Goal: Information Seeking & Learning: Check status

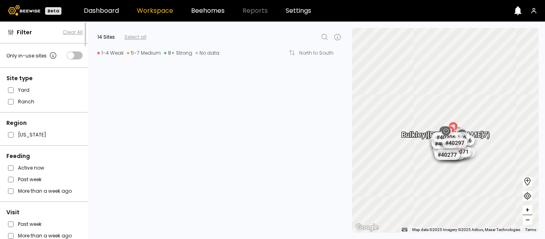
scroll to position [1015, 0]
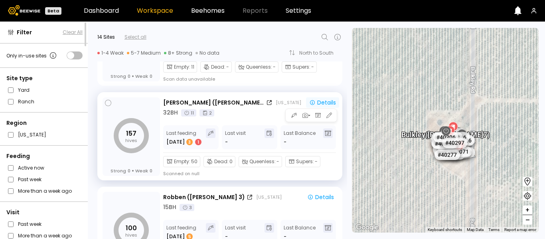
click at [317, 103] on div "Details" at bounding box center [322, 103] width 27 height 6
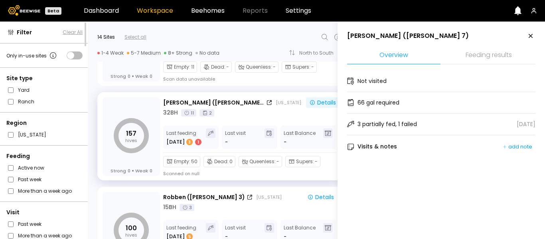
click at [495, 58] on li "Feeding results" at bounding box center [488, 55] width 93 height 17
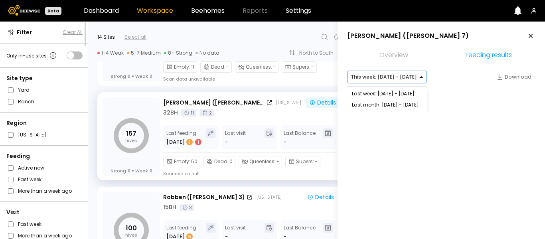
click at [405, 80] on div at bounding box center [384, 76] width 66 height 7
click at [397, 95] on div "Last week: [DATE] - [DATE]" at bounding box center [387, 93] width 80 height 11
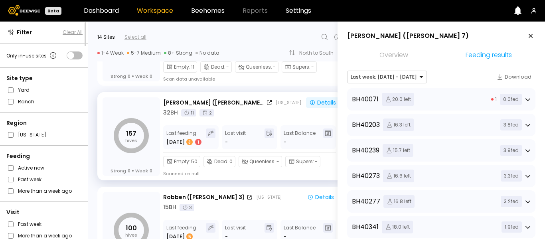
click at [524, 99] on div "1 0.0 fed" at bounding box center [512, 99] width 40 height 11
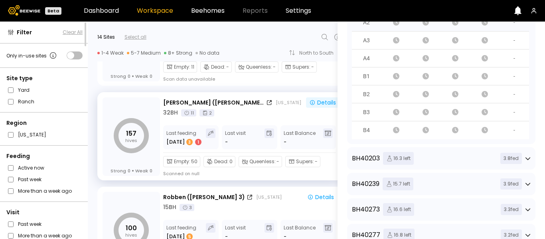
scroll to position [131, 0]
click at [530, 160] on div "BH 40203 16.3 left 3.8 fed" at bounding box center [441, 158] width 188 height 22
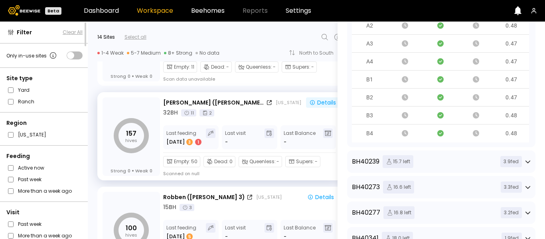
scroll to position [317, 0]
click at [527, 162] on icon at bounding box center [529, 162] width 6 height 6
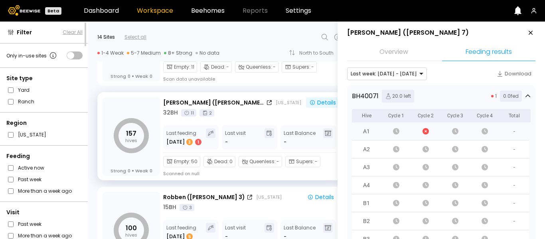
scroll to position [3, 0]
click at [518, 74] on div "Download" at bounding box center [514, 74] width 35 height 8
click at [528, 34] on icon at bounding box center [531, 33] width 10 height 10
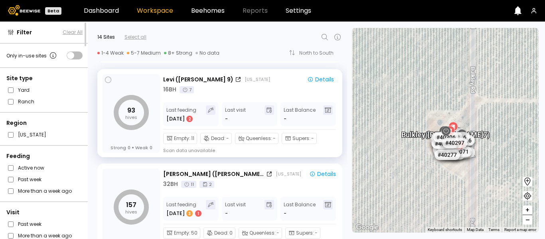
scroll to position [945, 0]
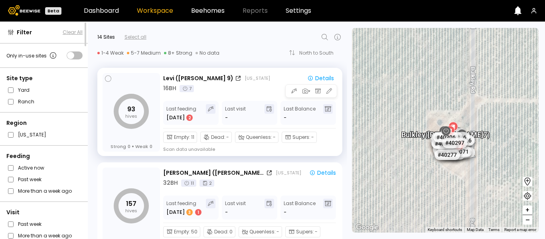
click at [254, 79] on div "Levi ([GEOGRAPHIC_DATA] 9) [US_STATE]" at bounding box center [231, 78] width 136 height 8
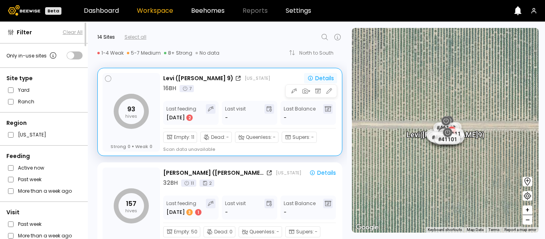
click at [325, 73] on button "Details" at bounding box center [320, 78] width 33 height 10
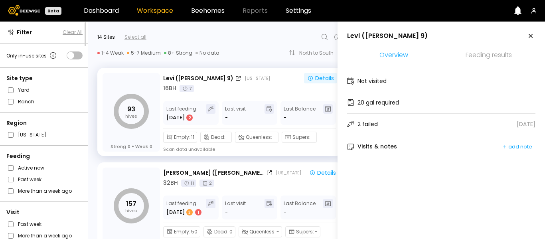
click at [502, 56] on li "Feeding results" at bounding box center [488, 55] width 93 height 17
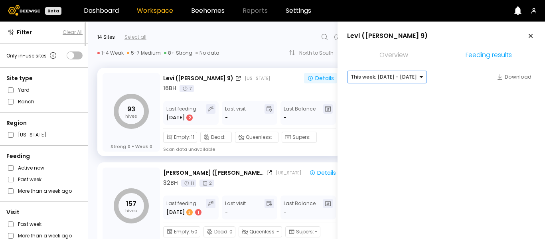
click at [405, 74] on div at bounding box center [384, 76] width 66 height 7
click at [408, 92] on div "Last week: [DATE] - [DATE]" at bounding box center [387, 93] width 80 height 11
click at [513, 82] on button "Download" at bounding box center [514, 77] width 43 height 13
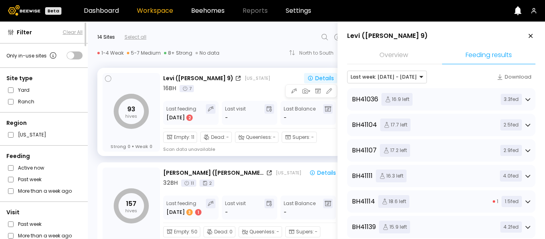
click at [278, 79] on div "Levi ([GEOGRAPHIC_DATA] 9) [US_STATE]" at bounding box center [231, 78] width 136 height 8
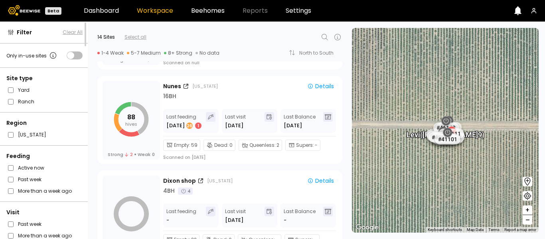
scroll to position [543, 0]
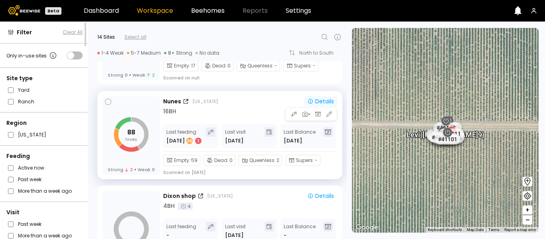
click at [320, 101] on div "Details" at bounding box center [320, 102] width 27 height 6
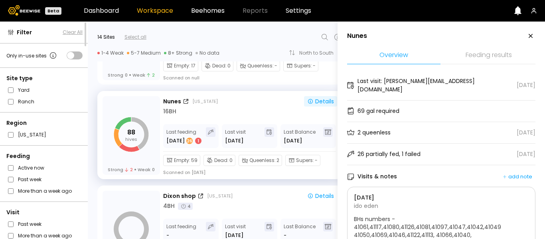
click at [494, 49] on li "Feeding results" at bounding box center [488, 55] width 93 height 17
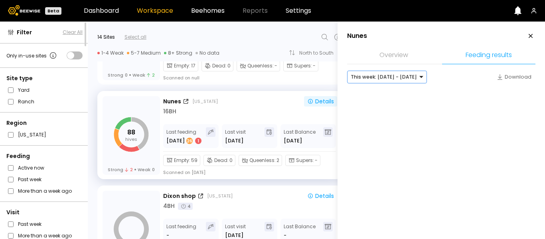
click at [387, 73] on div at bounding box center [384, 76] width 66 height 7
click at [387, 91] on div "Last week: [DATE] - [DATE]" at bounding box center [387, 93] width 80 height 11
click at [507, 77] on div "Download" at bounding box center [514, 77] width 35 height 8
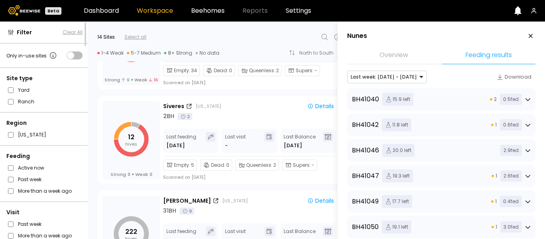
scroll to position [349, 0]
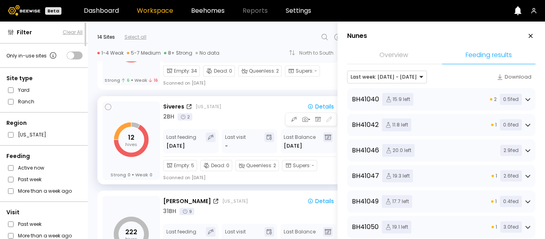
click at [264, 117] on div "2 BH 2" at bounding box center [250, 117] width 174 height 8
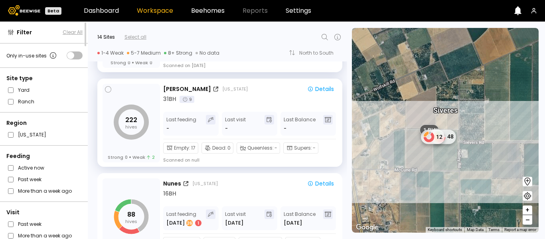
scroll to position [459, 0]
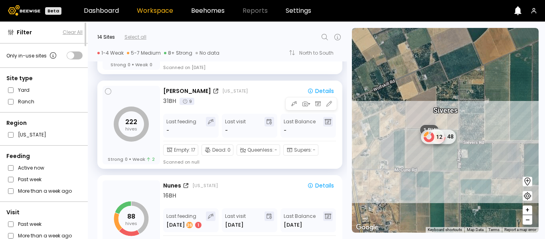
click at [254, 88] on div "[PERSON_NAME] [US_STATE]" at bounding box center [231, 91] width 136 height 8
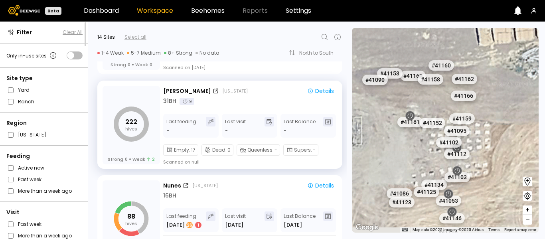
drag, startPoint x: 448, startPoint y: 174, endPoint x: 533, endPoint y: 88, distance: 120.9
click at [533, 88] on div "# 41072 # 41067 # 41104 # 40039 # 40408 # 41099 # 40203 # 41109 # 40427 # 41096…" at bounding box center [445, 130] width 187 height 205
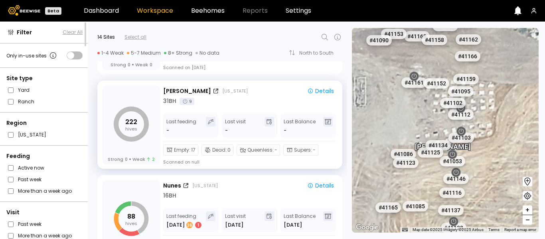
drag, startPoint x: 506, startPoint y: 164, endPoint x: 512, endPoint y: 70, distance: 94.1
click at [512, 70] on div "# 41072 # 41067 # 41104 # 40039 # 40408 # 41099 # 40203 # 41109 # 40427 # 41096…" at bounding box center [445, 130] width 187 height 205
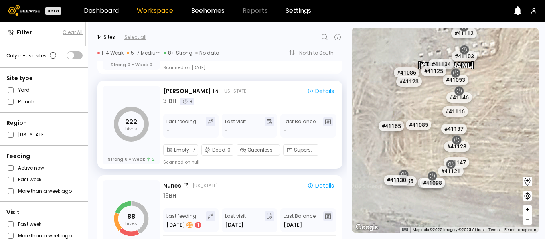
click at [512, 70] on div "# 41072 # 41067 # 41104 # 40039 # 40408 # 41099 # 40203 # 41109 # 40427 # 41096…" at bounding box center [445, 130] width 187 height 205
click at [528, 212] on span "+" at bounding box center [528, 211] width 5 height 10
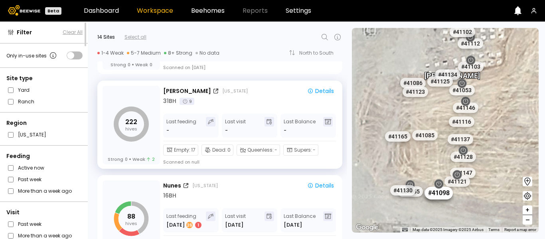
click at [439, 188] on div "# 41098" at bounding box center [439, 192] width 28 height 13
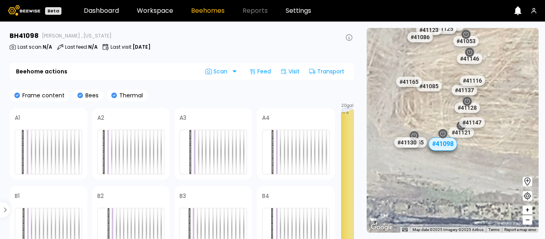
drag, startPoint x: 455, startPoint y: 125, endPoint x: 444, endPoint y: 140, distance: 18.1
click at [444, 140] on div "# 41098" at bounding box center [443, 144] width 29 height 14
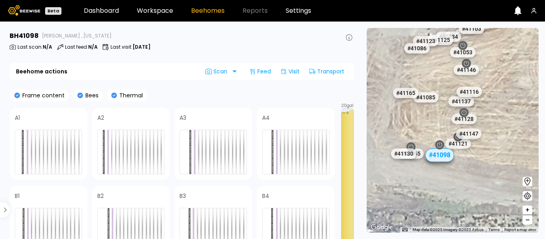
drag, startPoint x: 449, startPoint y: 136, endPoint x: 446, endPoint y: 141, distance: 6.0
click at [445, 141] on div at bounding box center [440, 145] width 10 height 10
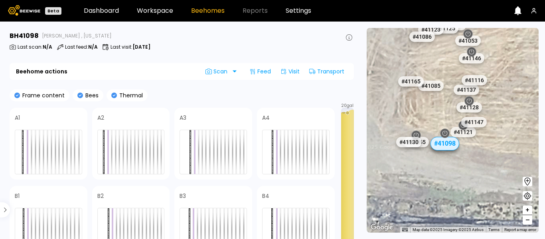
click at [446, 135] on icon at bounding box center [445, 134] width 6 height 6
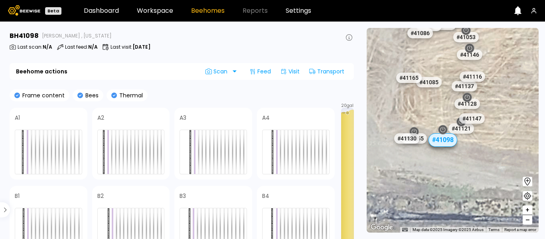
click at [444, 132] on icon at bounding box center [443, 130] width 6 height 6
click at [463, 124] on div "# 41121" at bounding box center [462, 127] width 28 height 13
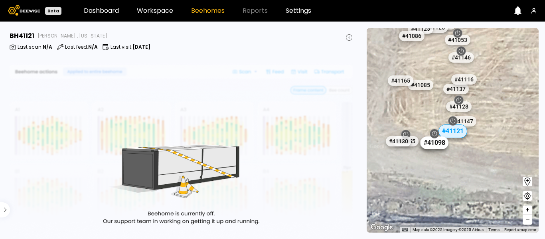
click at [431, 147] on div "# 41098" at bounding box center [435, 142] width 28 height 13
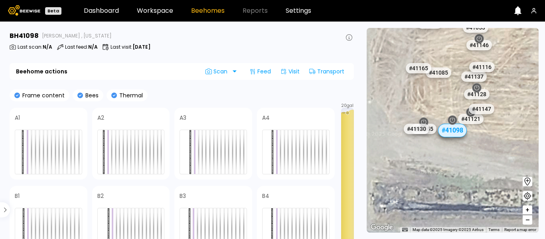
click at [458, 129] on div "# 41098" at bounding box center [452, 130] width 29 height 14
click at [454, 122] on icon at bounding box center [453, 120] width 6 height 6
click at [163, 8] on link "Workspace" at bounding box center [155, 11] width 36 height 6
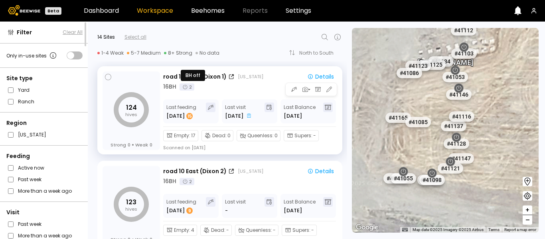
click at [187, 87] on icon at bounding box center [185, 87] width 6 height 6
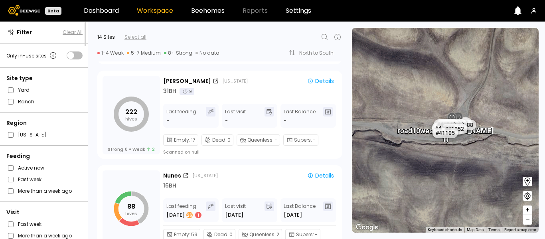
scroll to position [468, 0]
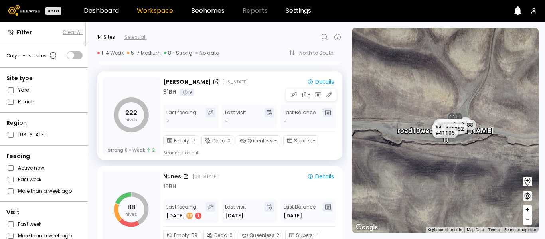
click at [246, 94] on div "31 BH 9" at bounding box center [250, 92] width 174 height 8
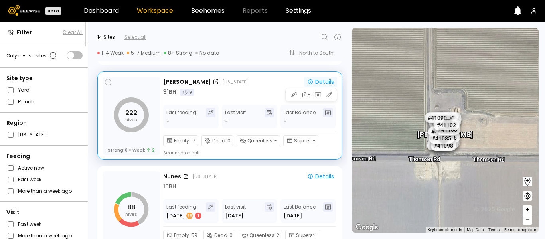
click at [325, 82] on div "Details" at bounding box center [320, 82] width 27 height 6
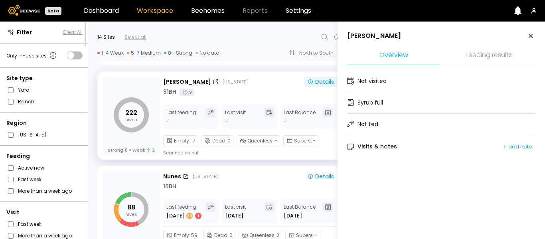
click at [477, 56] on li "Feeding results" at bounding box center [488, 55] width 93 height 17
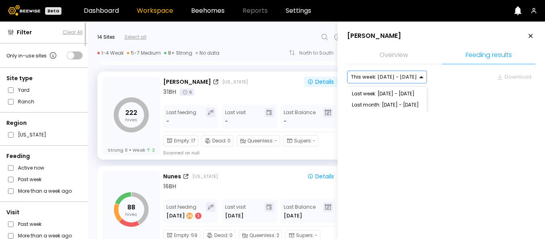
click at [408, 71] on div "This week: [DATE] - [DATE]" at bounding box center [384, 77] width 73 height 12
click at [393, 96] on div "Last week: [DATE] - [DATE]" at bounding box center [387, 93] width 80 height 11
click at [266, 78] on div "[PERSON_NAME] [US_STATE]" at bounding box center [231, 82] width 136 height 8
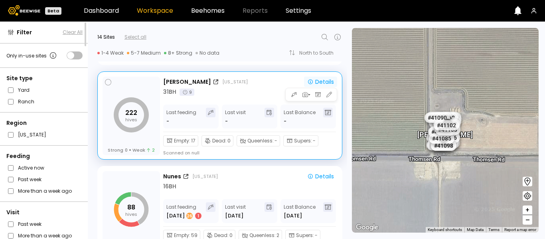
click at [323, 81] on div "Details" at bounding box center [320, 82] width 27 height 6
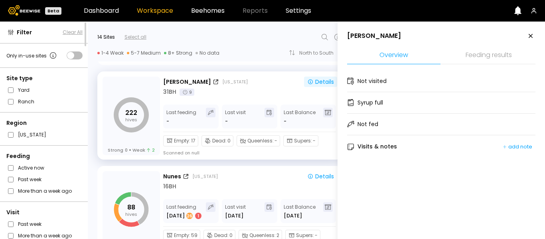
click at [496, 50] on li "Feeding results" at bounding box center [488, 55] width 93 height 17
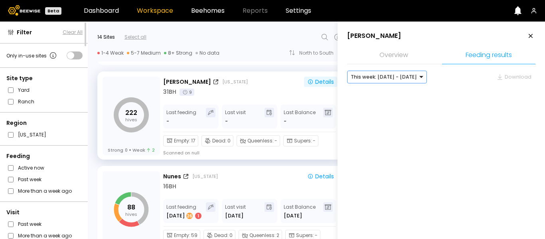
click at [396, 79] on div at bounding box center [384, 76] width 66 height 7
click at [375, 103] on div "Last month: [DATE] - [DATE]" at bounding box center [387, 104] width 80 height 11
click at [407, 78] on div at bounding box center [386, 76] width 71 height 7
click at [403, 79] on div at bounding box center [384, 76] width 66 height 7
click at [379, 99] on div "Last week: [DATE] - [DATE]" at bounding box center [387, 93] width 80 height 11
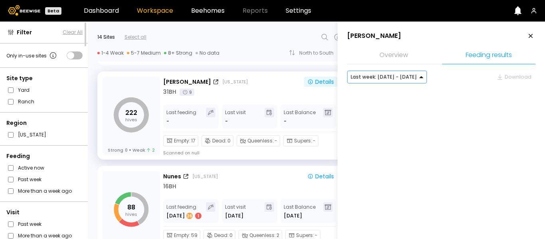
click at [476, 57] on li "Feeding results" at bounding box center [488, 55] width 93 height 17
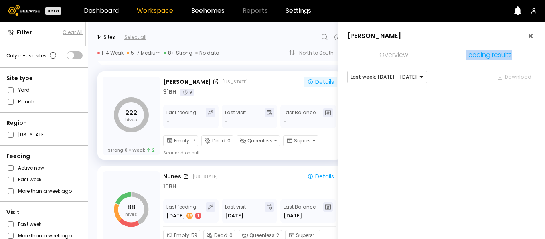
click at [476, 57] on li "Feeding results" at bounding box center [488, 55] width 93 height 17
click at [258, 85] on div "[PERSON_NAME] [US_STATE]" at bounding box center [231, 82] width 136 height 8
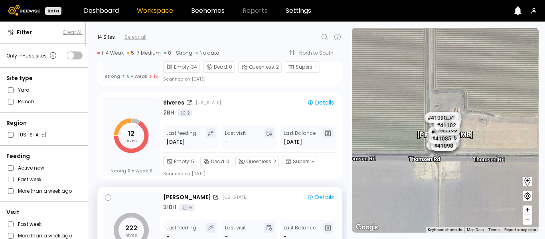
scroll to position [351, 0]
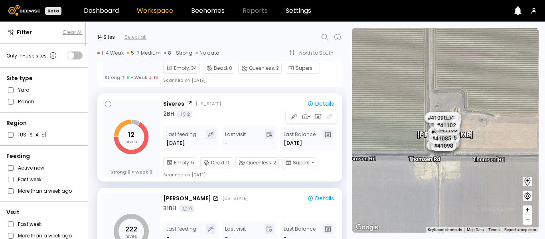
click at [249, 174] on div "Empty : 5 Dead : 0 Queenless : 2 Supers : - Scanned on [DATE]" at bounding box center [249, 166] width 173 height 24
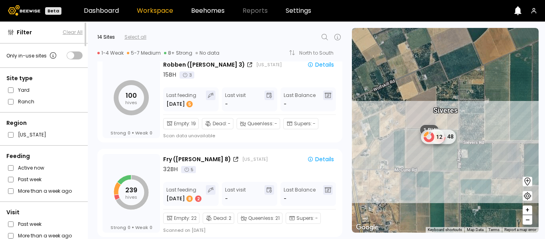
scroll to position [1154, 0]
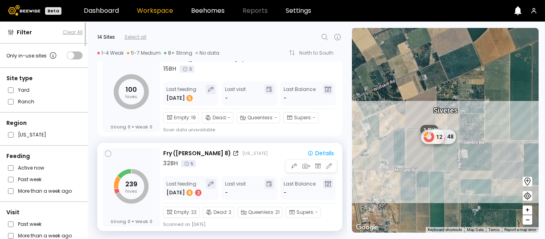
click at [237, 151] on div "Fry ([GEOGRAPHIC_DATA] 8) [US_STATE]" at bounding box center [231, 153] width 136 height 8
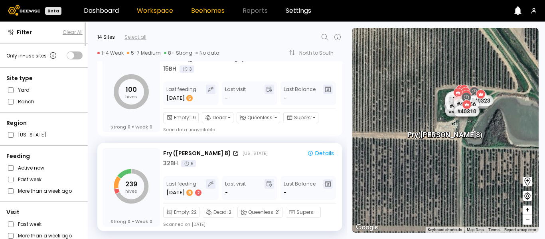
click at [211, 9] on link "Beehomes" at bounding box center [208, 11] width 34 height 6
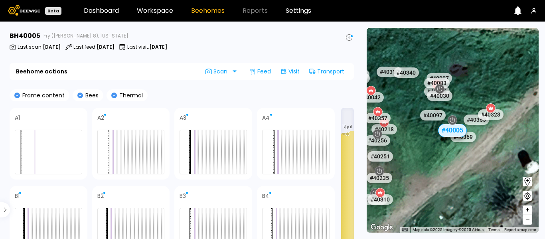
click at [276, 94] on div "Frame content Bees Thermal" at bounding box center [182, 95] width 345 height 12
click at [295, 55] on section "BH 40005 Fry ([PERSON_NAME] 8), [US_STATE] Last scan : [DATE] Last feed : [DATE…" at bounding box center [183, 131] width 356 height 218
click at [279, 151] on div at bounding box center [279, 152] width 2 height 44
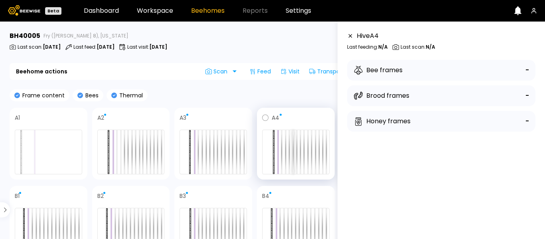
click at [293, 151] on div at bounding box center [294, 152] width 2 height 44
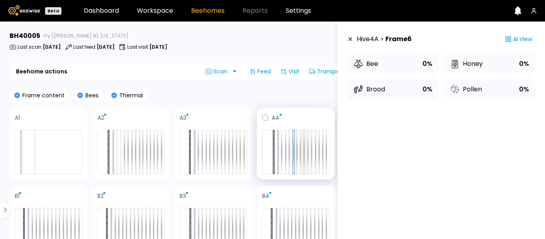
click at [303, 162] on div at bounding box center [304, 152] width 2 height 44
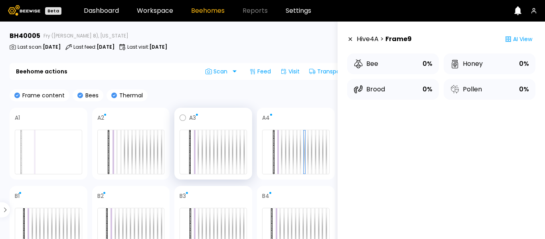
click at [230, 177] on div "A3" at bounding box center [214, 144] width 78 height 72
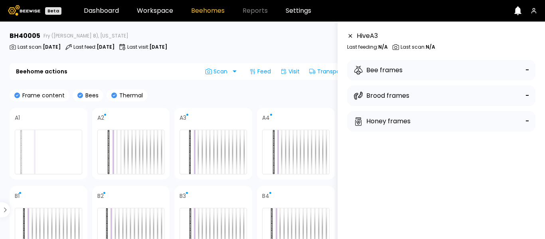
click at [186, 80] on section "BH 40005 Fry ([PERSON_NAME] 8), [US_STATE] Last scan : [DATE] Last feed : [DATE…" at bounding box center [183, 131] width 356 height 218
click at [349, 34] on icon at bounding box center [350, 36] width 6 height 6
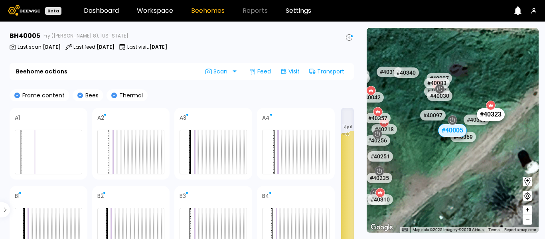
click at [495, 112] on div "# 40323" at bounding box center [492, 114] width 28 height 13
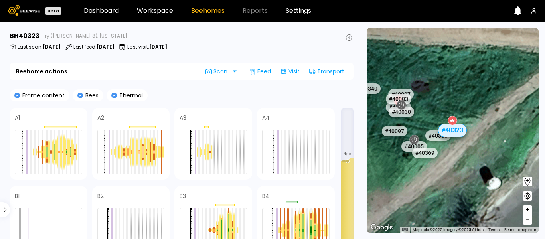
click at [454, 124] on icon at bounding box center [453, 120] width 6 height 6
drag, startPoint x: 249, startPoint y: 97, endPoint x: 211, endPoint y: 104, distance: 38.6
click at [211, 104] on div "Frame content Bees Thermal A1 A2 A3 A4 B1 B2 B3 B4 14 gal Capped honey Open hon…" at bounding box center [182, 195] width 345 height 212
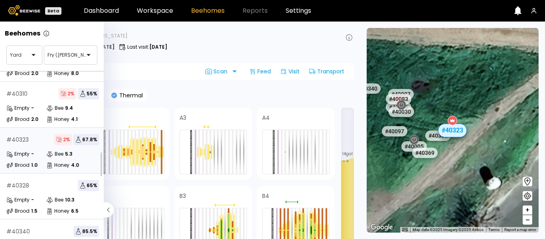
scroll to position [724, 0]
click at [62, 141] on span "2 %" at bounding box center [63, 140] width 18 height 11
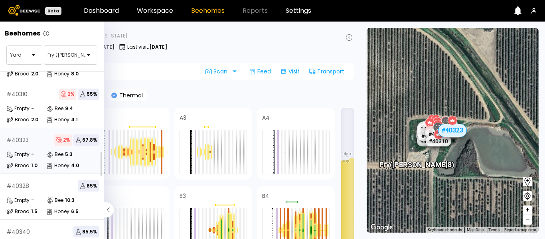
click at [62, 141] on span "2 %" at bounding box center [63, 140] width 18 height 11
click at [78, 141] on icon at bounding box center [78, 141] width 3 height 0
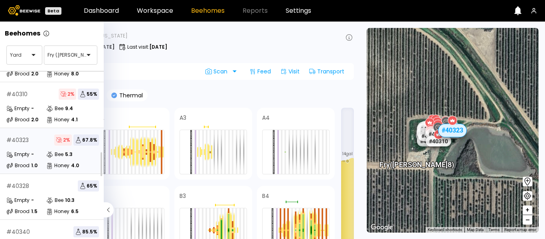
click at [67, 155] on div "5.3" at bounding box center [69, 154] width 8 height 5
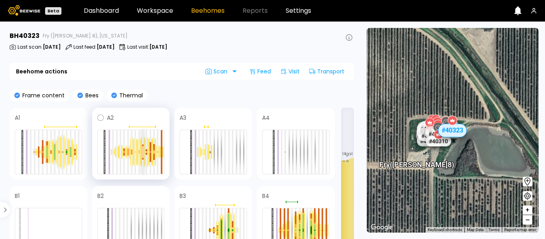
click at [143, 158] on div at bounding box center [143, 158] width 2 height 1
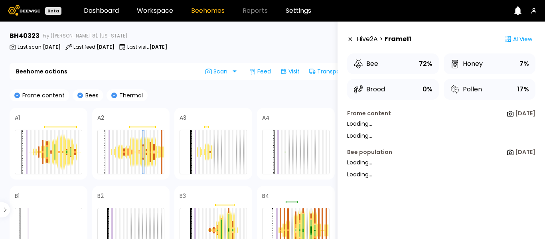
click at [396, 63] on div "Bee 72%" at bounding box center [393, 64] width 92 height 21
click at [470, 65] on div "Honey" at bounding box center [466, 64] width 33 height 10
click at [379, 65] on div "Bee 72%" at bounding box center [393, 64] width 92 height 21
drag, startPoint x: 379, startPoint y: 65, endPoint x: 491, endPoint y: 50, distance: 112.8
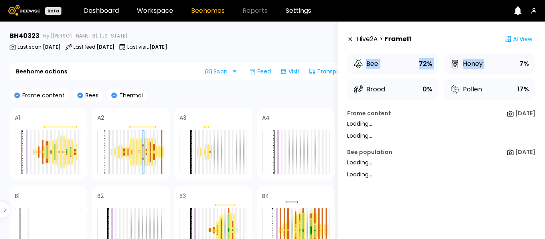
click at [491, 50] on div "Hive 2 A > Frame 11 AI View Bee 72% Honey 7% Brood 0% Pollen 17%" at bounding box center [441, 65] width 188 height 69
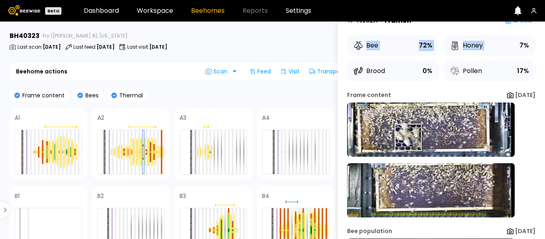
scroll to position [19, 0]
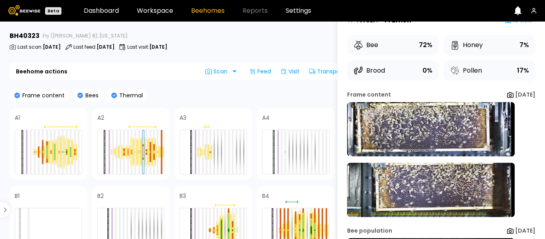
click at [405, 64] on div "Brood 0%" at bounding box center [393, 70] width 92 height 21
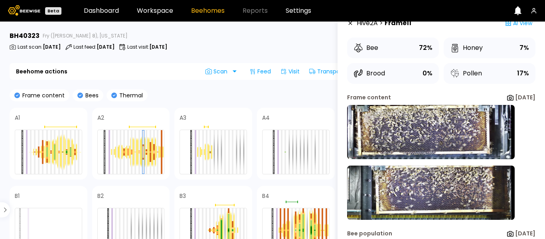
scroll to position [17, 0]
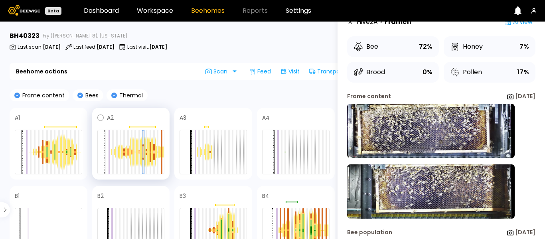
click at [149, 152] on div at bounding box center [151, 152] width 4 height 30
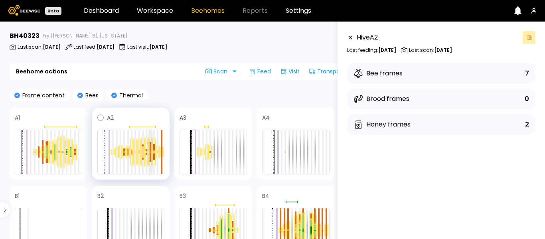
click at [151, 153] on div at bounding box center [151, 158] width 2 height 10
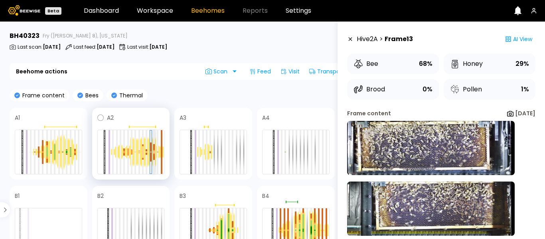
click at [155, 153] on div at bounding box center [154, 153] width 2 height 1
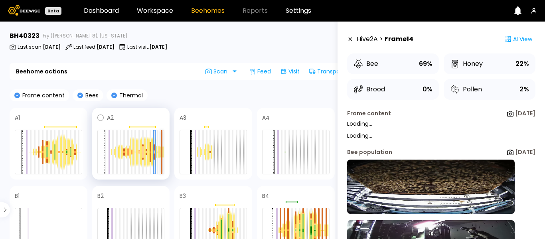
click at [161, 152] on div at bounding box center [162, 141] width 2 height 22
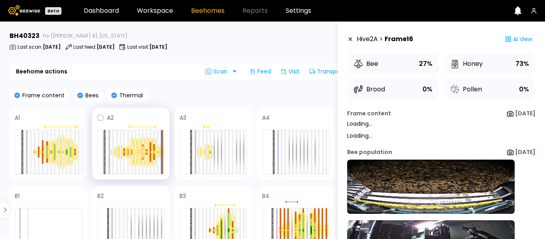
click at [125, 154] on div at bounding box center [125, 152] width 4 height 10
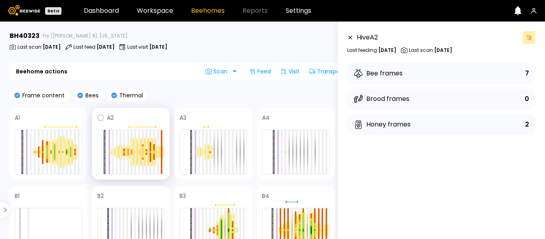
click at [156, 153] on div at bounding box center [158, 151] width 4 height 13
click at [143, 154] on div at bounding box center [143, 155] width 2 height 6
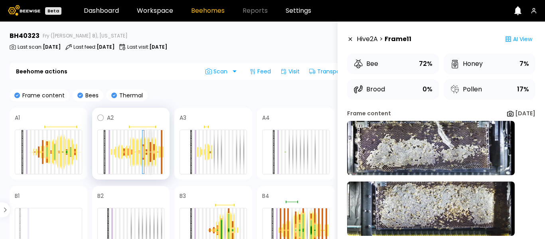
click at [151, 155] on div at bounding box center [151, 158] width 2 height 10
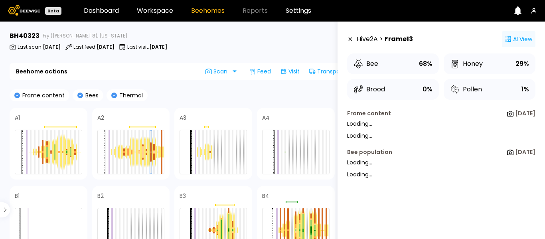
click at [513, 40] on div "AI View" at bounding box center [519, 39] width 34 height 16
click at [506, 40] on icon at bounding box center [509, 39] width 6 height 6
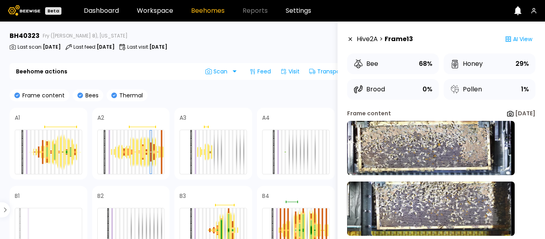
click at [349, 36] on icon at bounding box center [350, 39] width 6 height 6
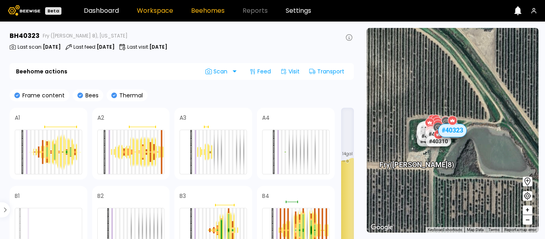
click at [147, 8] on link "Workspace" at bounding box center [155, 11] width 36 height 6
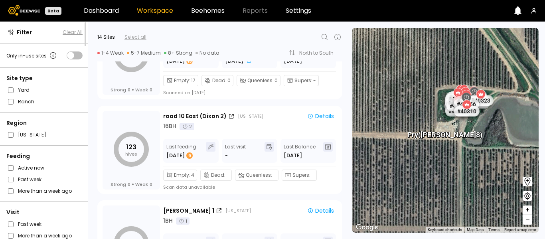
scroll to position [54, 0]
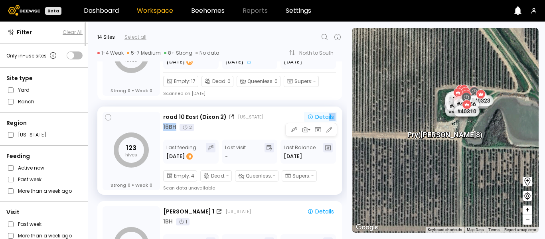
drag, startPoint x: 266, startPoint y: 123, endPoint x: 327, endPoint y: 116, distance: 61.0
click at [327, 116] on div "road [GEOGRAPHIC_DATA] ([GEOGRAPHIC_DATA] 2) [US_STATE] Details 16 BH 2" at bounding box center [250, 122] width 174 height 19
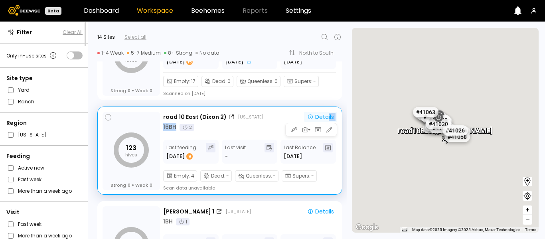
click at [327, 116] on div "Details" at bounding box center [320, 117] width 27 height 6
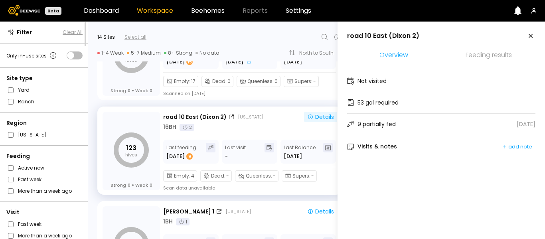
click at [474, 49] on li "Feeding results" at bounding box center [488, 55] width 93 height 17
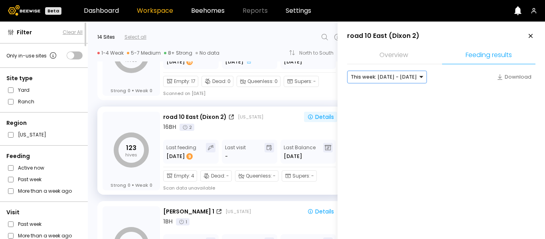
click at [407, 78] on div at bounding box center [384, 76] width 66 height 7
click at [405, 94] on div "Last week: [DATE] - [DATE]" at bounding box center [387, 93] width 80 height 11
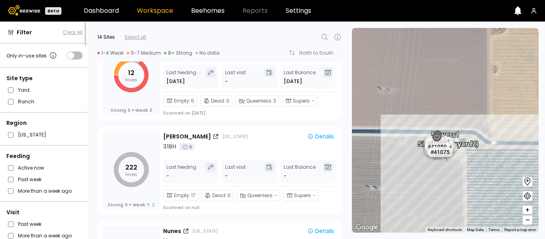
scroll to position [417, 0]
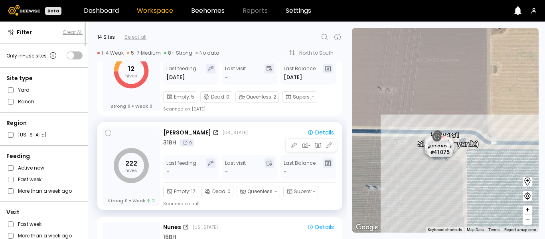
click at [258, 138] on div "[PERSON_NAME] [US_STATE] Details 31 BH 9" at bounding box center [250, 137] width 174 height 19
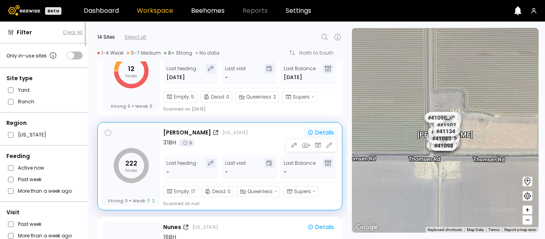
click at [321, 130] on div "Details" at bounding box center [320, 133] width 27 height 6
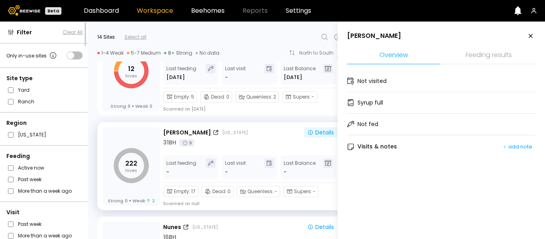
click at [491, 52] on li "Feeding results" at bounding box center [488, 55] width 93 height 17
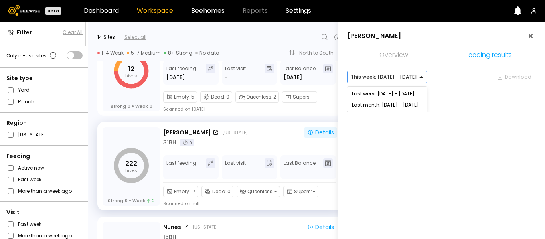
click at [393, 75] on div at bounding box center [384, 76] width 66 height 7
click at [381, 91] on div "Last week: [DATE] - [DATE]" at bounding box center [387, 93] width 80 height 11
click at [436, 51] on li "Overview" at bounding box center [393, 55] width 93 height 17
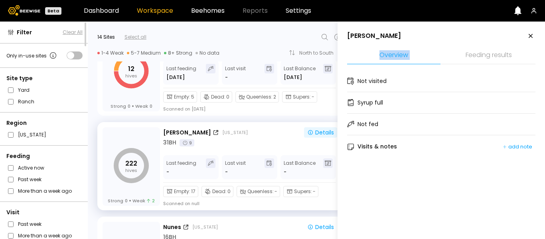
click at [436, 51] on li "Overview" at bounding box center [393, 55] width 93 height 17
click at [476, 52] on li "Feeding results" at bounding box center [488, 55] width 93 height 17
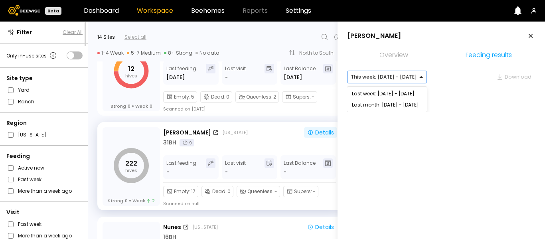
click at [393, 77] on div at bounding box center [384, 76] width 66 height 7
click at [380, 91] on div "Last week: [DATE] - [DATE]" at bounding box center [387, 93] width 80 height 11
click at [522, 141] on aside "[PERSON_NAME] Overview Feeding results Last week: [DATE] - [DATE] Download" at bounding box center [442, 141] width 208 height 239
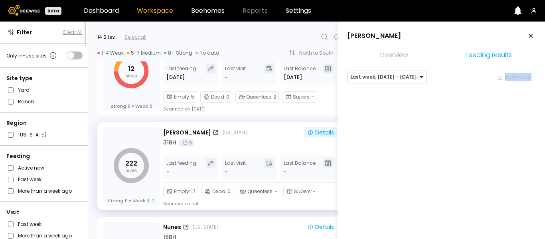
click at [509, 78] on aside "[PERSON_NAME] Overview Feeding results Last week: [DATE] - [DATE] Download" at bounding box center [442, 141] width 208 height 239
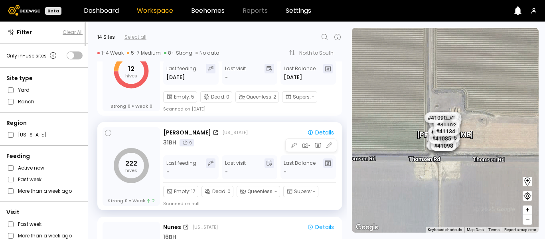
click at [246, 137] on div "[PERSON_NAME] [US_STATE] Details 31 BH 9" at bounding box center [250, 137] width 174 height 19
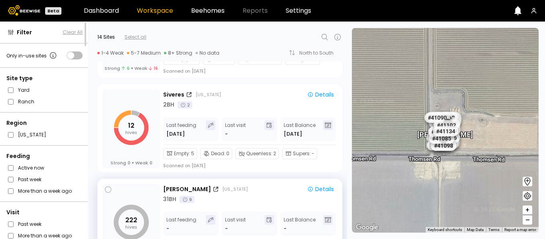
scroll to position [360, 0]
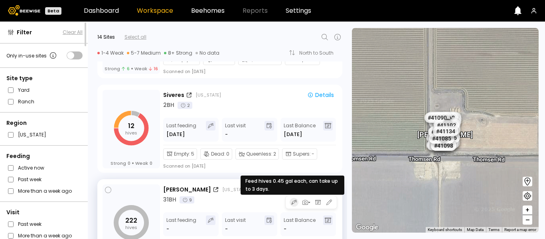
click at [290, 202] on button "button" at bounding box center [294, 202] width 9 height 9
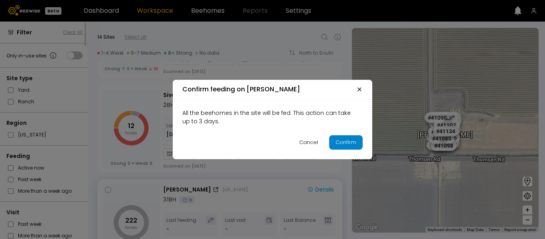
click at [351, 141] on div "Confirm" at bounding box center [346, 143] width 21 height 8
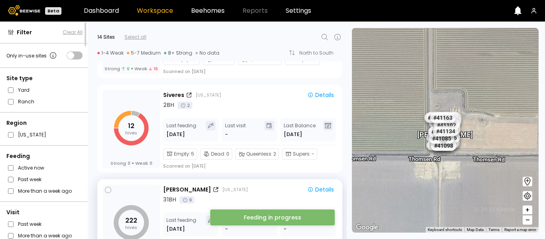
click at [313, 218] on div "Feeding in progress" at bounding box center [272, 218] width 105 height 6
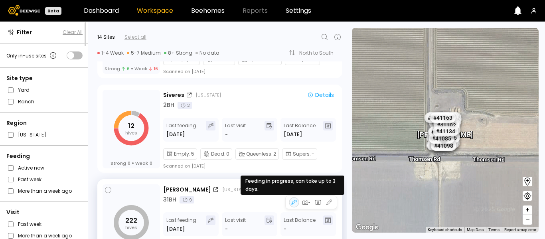
click at [290, 204] on div at bounding box center [294, 202] width 10 height 10
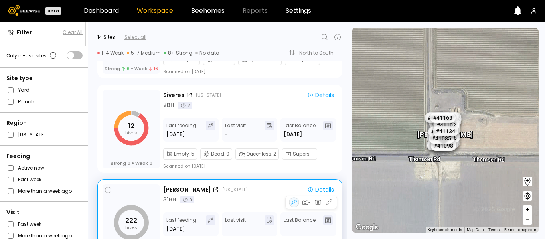
click at [233, 200] on div "31 BH 9" at bounding box center [250, 200] width 174 height 8
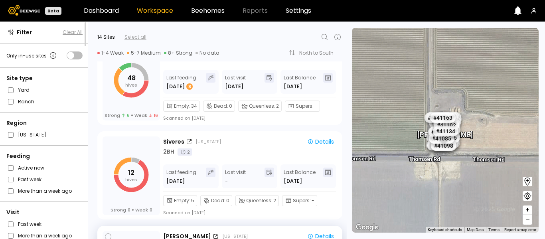
scroll to position [309, 0]
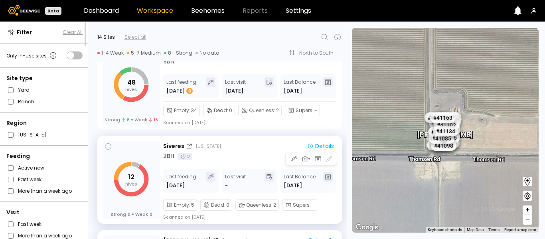
click at [259, 151] on div "Siveres [US_STATE] Details 2 BH 2" at bounding box center [250, 151] width 174 height 19
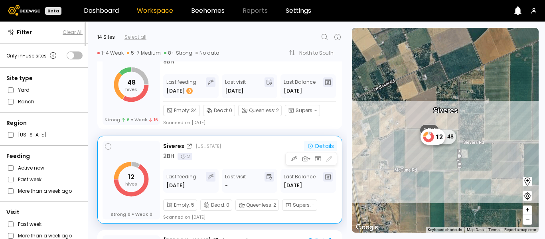
click at [320, 143] on div "Details" at bounding box center [320, 146] width 27 height 6
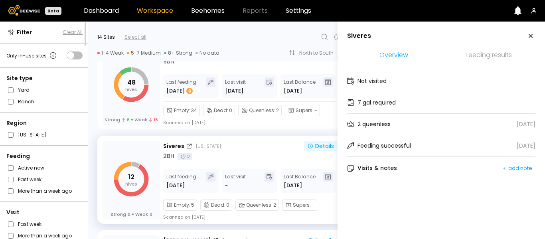
click at [471, 53] on li "Feeding results" at bounding box center [488, 55] width 93 height 17
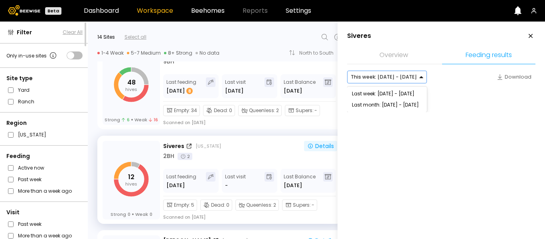
click at [413, 78] on div "This week: [DATE] - [DATE]" at bounding box center [384, 77] width 73 height 12
click at [397, 91] on div "Last week: [DATE] - [DATE]" at bounding box center [387, 93] width 80 height 11
click at [474, 74] on div "option [object Object], selected. Last week: [DATE] - [DATE] Download" at bounding box center [441, 77] width 188 height 13
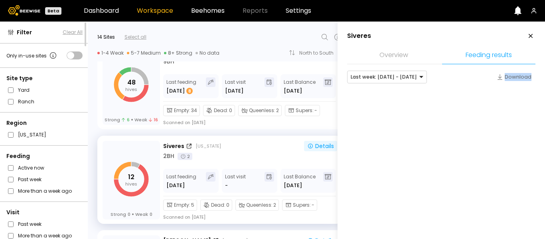
click at [474, 74] on div "Last week: [DATE] - [DATE] Download" at bounding box center [441, 77] width 188 height 13
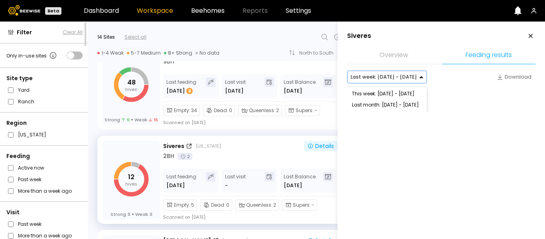
click at [414, 80] on div "Last week: [DATE] - [DATE]" at bounding box center [384, 77] width 73 height 12
click at [397, 93] on div "This week: [DATE] - [DATE]" at bounding box center [387, 93] width 80 height 11
drag, startPoint x: 401, startPoint y: 79, endPoint x: 379, endPoint y: 109, distance: 36.9
click at [379, 83] on div "option [object Object], selected. 2 results available. Use Up and Down to choos…" at bounding box center [387, 77] width 80 height 13
click at [379, 109] on div "Last month: [DATE] - [DATE]" at bounding box center [387, 104] width 80 height 11
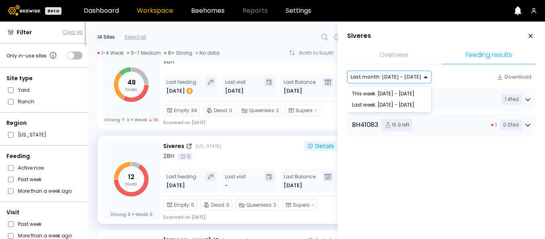
click at [394, 76] on div at bounding box center [386, 76] width 71 height 7
click at [381, 105] on div "Last week: [DATE] - [DATE]" at bounding box center [389, 104] width 84 height 11
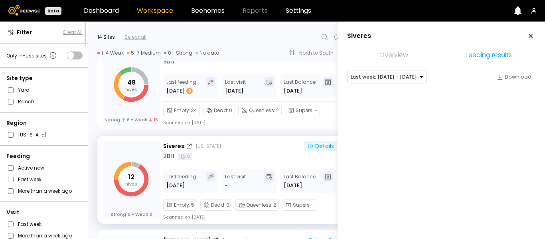
click at [381, 105] on div at bounding box center [441, 100] width 188 height 24
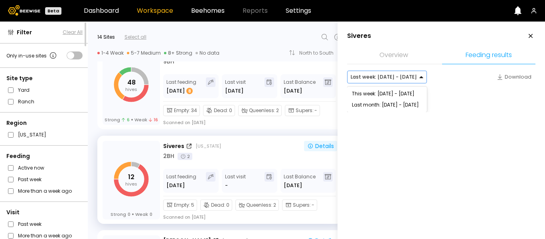
click at [405, 73] on div at bounding box center [384, 76] width 66 height 7
click at [388, 104] on div "Last month: [DATE] - [DATE]" at bounding box center [387, 104] width 80 height 11
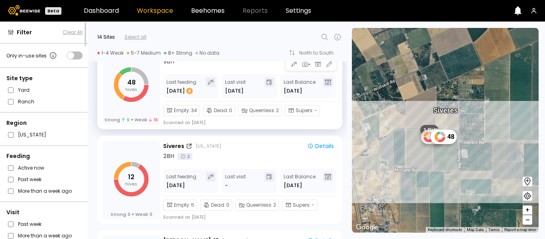
click at [228, 71] on div "[PERSON_NAME] (new yard 2) [US_STATE] Details 9 BH Last feeding [DATE] 8 Last v…" at bounding box center [250, 85] width 174 height 79
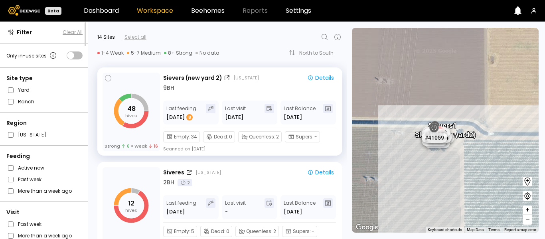
scroll to position [272, 0]
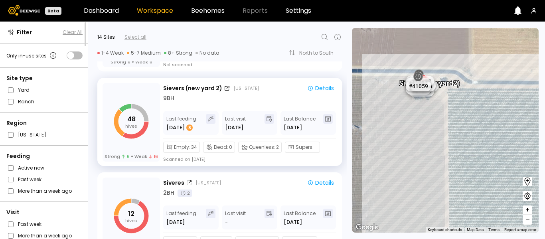
drag, startPoint x: 441, startPoint y: 65, endPoint x: 441, endPoint y: 121, distance: 55.9
click at [441, 121] on div "# 41072 [PERSON_NAME] (new yard 2) # 41073 # 41101 # 40039 # 40341 # 40297 # 40…" at bounding box center [445, 130] width 187 height 205
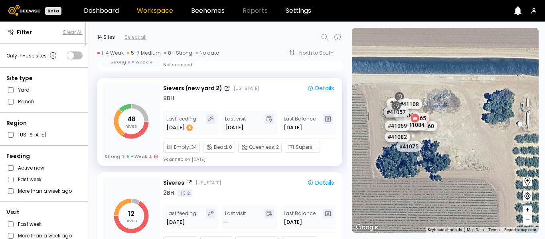
drag, startPoint x: 399, startPoint y: 77, endPoint x: 444, endPoint y: 194, distance: 125.4
click at [444, 194] on div "# 41072 # 41073 # 41101 # 40039 # 40341 # 40297 # 40718 # 40726 # 40131 # 40113…" at bounding box center [445, 130] width 187 height 205
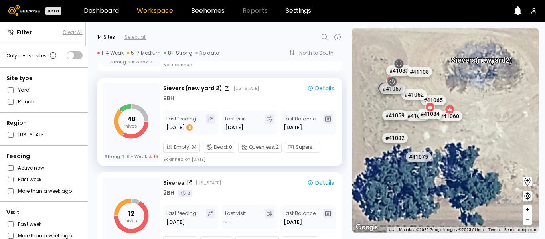
drag, startPoint x: 414, startPoint y: 159, endPoint x: 512, endPoint y: 161, distance: 98.2
click at [512, 161] on div "# 41072 # 41073 # 41101 # 40039 # 40341 # 40297 # 40718 # 40726 # 40131 # 40113…" at bounding box center [445, 130] width 187 height 205
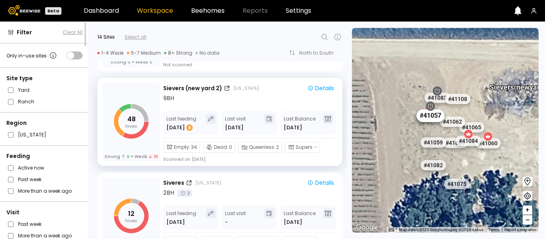
drag, startPoint x: 432, startPoint y: 97, endPoint x: 408, endPoint y: 127, distance: 38.4
click at [417, 122] on div "# 41057" at bounding box center [431, 115] width 28 height 13
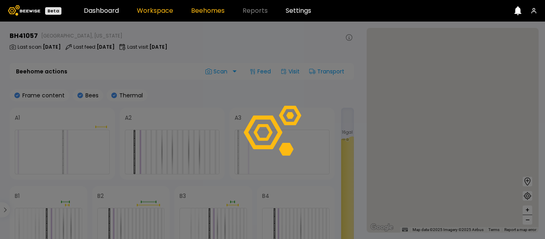
click at [158, 8] on link "Workspace" at bounding box center [155, 11] width 36 height 6
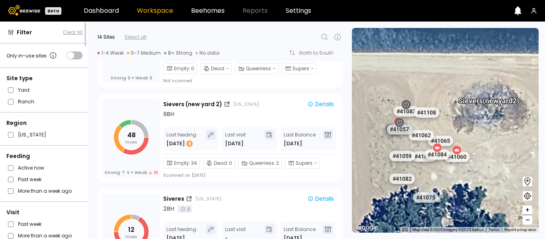
scroll to position [258, 0]
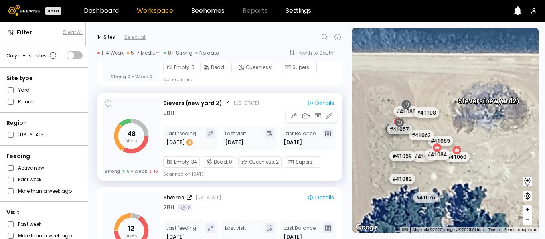
click at [278, 111] on div "9 BH" at bounding box center [250, 113] width 174 height 8
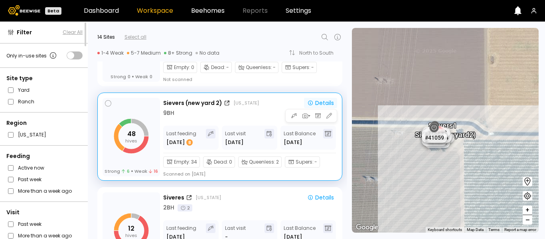
click at [329, 102] on div "Details" at bounding box center [320, 103] width 27 height 6
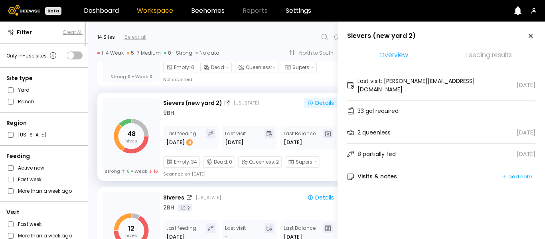
click at [485, 60] on li "Feeding results" at bounding box center [488, 55] width 93 height 17
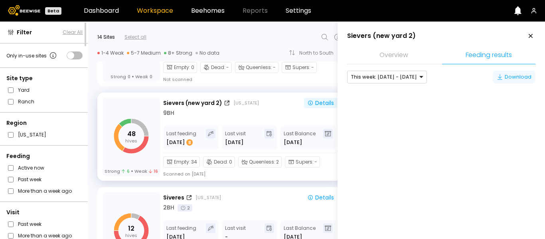
click at [504, 77] on div "Download" at bounding box center [514, 77] width 35 height 8
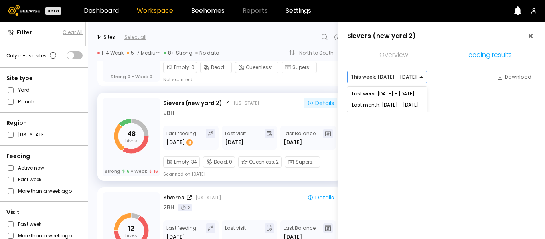
click at [408, 77] on div at bounding box center [384, 76] width 66 height 7
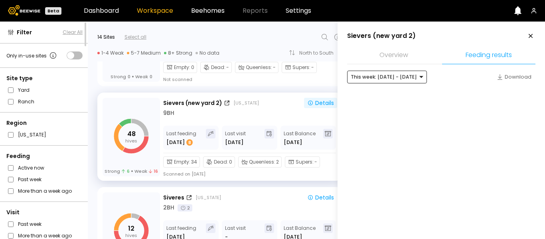
click at [366, 80] on div at bounding box center [384, 76] width 66 height 7
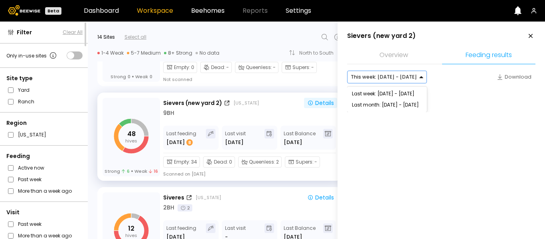
click at [365, 81] on div "This week: [DATE] - [DATE]" at bounding box center [384, 77] width 73 height 12
click at [364, 91] on div "Last week: [DATE] - [DATE]" at bounding box center [387, 93] width 80 height 11
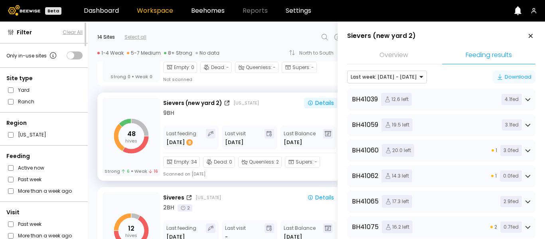
click at [511, 77] on div "Download" at bounding box center [514, 77] width 35 height 8
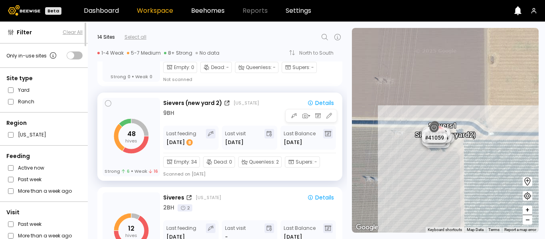
drag, startPoint x: 258, startPoint y: 115, endPoint x: 257, endPoint y: 129, distance: 13.6
click at [257, 129] on div "[PERSON_NAME] (new yard 2) [US_STATE] Details 9 BH Last feeding [DATE] 8 Last v…" at bounding box center [250, 137] width 174 height 79
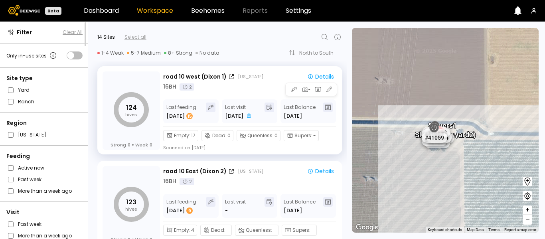
scroll to position [0, 0]
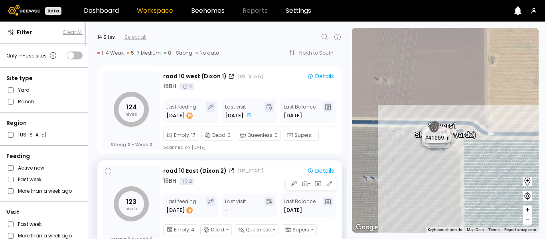
click at [252, 184] on div "16 BH 2" at bounding box center [250, 181] width 174 height 8
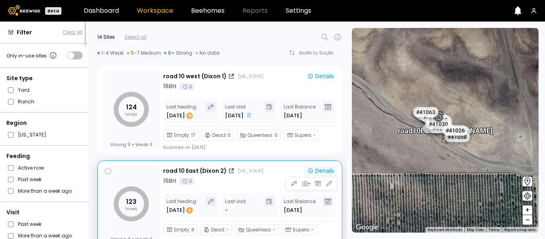
click at [326, 172] on div "Details" at bounding box center [320, 171] width 27 height 6
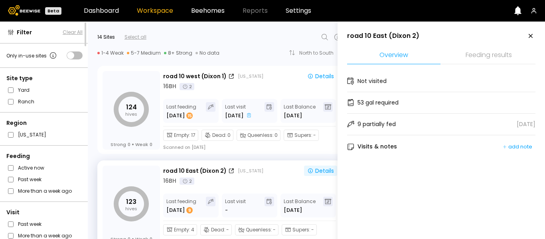
click at [492, 55] on li "Feeding results" at bounding box center [488, 55] width 93 height 17
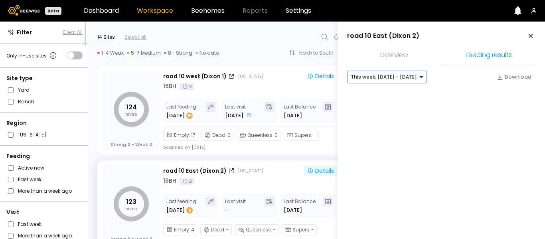
click at [414, 75] on div "This week: [DATE] - [DATE]" at bounding box center [384, 77] width 73 height 12
click at [393, 93] on div "Last week: [DATE] - [DATE]" at bounding box center [387, 93] width 80 height 11
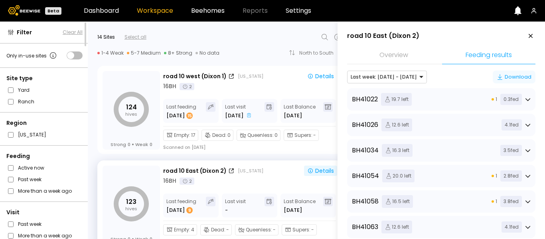
click at [514, 74] on div "Download" at bounding box center [514, 77] width 35 height 8
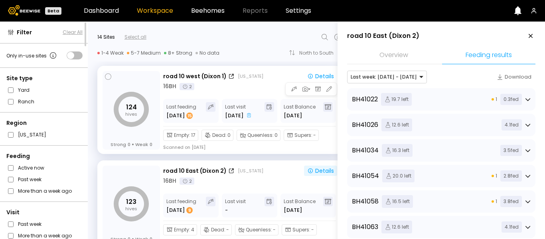
click at [263, 75] on div "road 10 west ([GEOGRAPHIC_DATA] 1) [US_STATE]" at bounding box center [231, 76] width 136 height 8
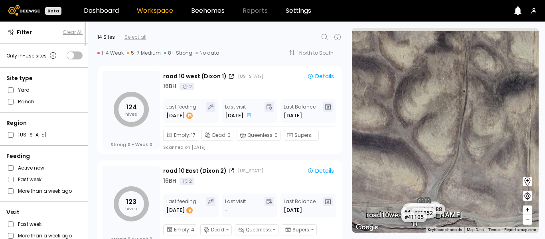
drag, startPoint x: 494, startPoint y: 83, endPoint x: 461, endPoint y: 170, distance: 93.0
click at [461, 170] on div "# 41073 # 41101 # 40039 # 40341 # 40297 # 40718 # 40726 # 40131 # 40113 # 40209…" at bounding box center [445, 130] width 187 height 205
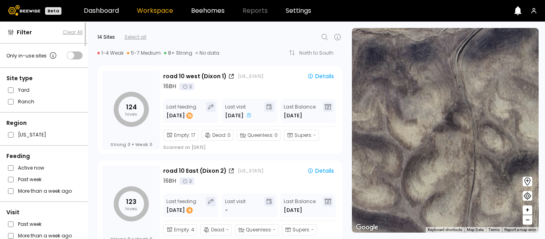
drag, startPoint x: 440, startPoint y: 170, endPoint x: 454, endPoint y: 222, distance: 54.1
click at [454, 222] on div "# 41073 # 41101 # 40039 # 40341 # 40297 # 40718 # 40726 # 40131 # 40113 # 40209…" at bounding box center [445, 130] width 187 height 205
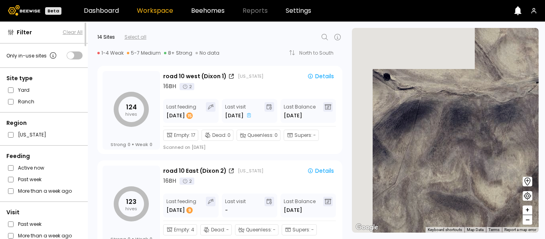
drag, startPoint x: 429, startPoint y: 123, endPoint x: 497, endPoint y: 167, distance: 80.9
click at [497, 167] on div "# 41073 # 41101 # 40039 # 40341 # 40297 # 40718 # 40726 # 40131 # 40113 # 40209…" at bounding box center [445, 130] width 187 height 205
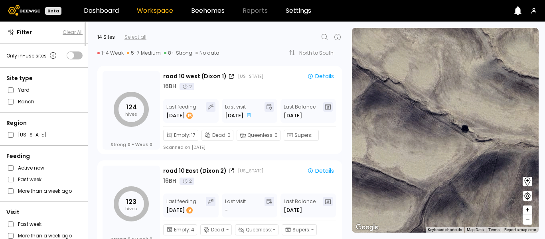
drag, startPoint x: 445, startPoint y: 115, endPoint x: 523, endPoint y: 164, distance: 91.9
click at [523, 164] on div "# 41073 # 41101 # 40039 # 40341 # 40297 # 40718 # 40726 # 40131 # 40113 # 40209…" at bounding box center [445, 130] width 187 height 205
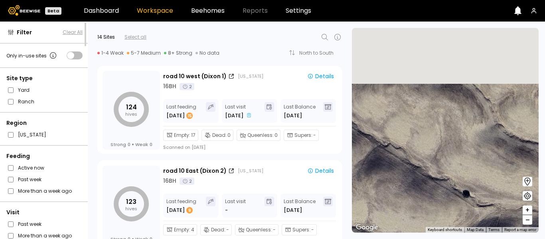
drag, startPoint x: 460, startPoint y: 112, endPoint x: 460, endPoint y: 193, distance: 81.5
click at [460, 193] on div "# 41073 # 41101 # 40039 # 40341 # 40297 # 40718 # 40726 # 40131 # 40113 # 40209…" at bounding box center [445, 130] width 187 height 205
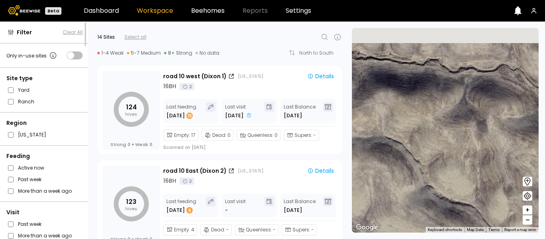
drag, startPoint x: 521, startPoint y: 155, endPoint x: 448, endPoint y: 204, distance: 88.3
click at [448, 204] on div "# 41073 # 41101 # 40039 # 40341 # 40297 # 40718 # 40726 # 40131 # 40113 # 40209…" at bounding box center [445, 130] width 187 height 205
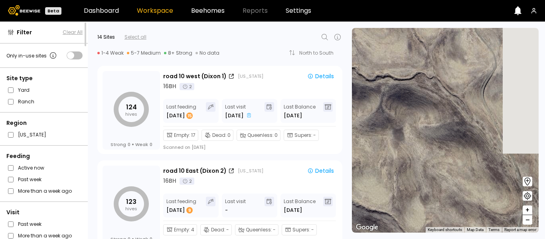
drag, startPoint x: 512, startPoint y: 141, endPoint x: 430, endPoint y: 145, distance: 82.4
click at [430, 145] on div "# 41073 # 41101 # 40039 # 40341 # 40297 # 40718 # 40726 # 40131 # 40113 # 40209…" at bounding box center [445, 130] width 187 height 205
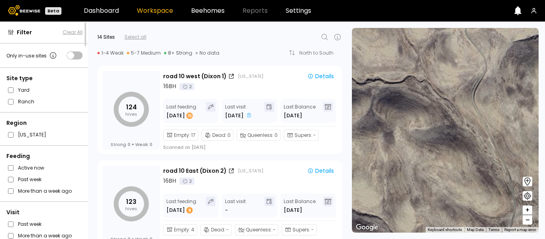
drag, startPoint x: 524, startPoint y: 124, endPoint x: 515, endPoint y: 123, distance: 9.3
click at [515, 123] on div "# 41073 # 41101 # 40039 # 40341 # 40297 # 40718 # 40726 # 40131 # 40113 # 40209…" at bounding box center [445, 130] width 187 height 205
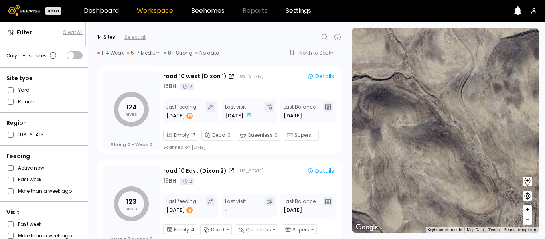
click at [468, 97] on div "# 41073 # 41101 # 40039 # 40341 # 40297 # 40718 # 40726 # 40131 # 40113 # 40209…" at bounding box center [445, 130] width 187 height 205
drag, startPoint x: 468, startPoint y: 160, endPoint x: 456, endPoint y: 147, distance: 17.8
click at [460, 151] on div "# 41073 # 41101 # 40039 # 40341 # 40297 # 40718 # 40726 # 40131 # 40113 # 40209…" at bounding box center [445, 130] width 187 height 205
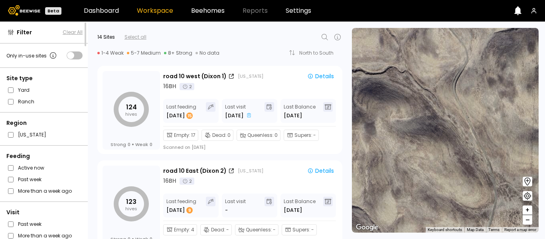
click at [464, 79] on div "# 41073 # 41101 # 40039 # 40341 # 40297 # 40718 # 40726 # 40131 # 40113 # 40209…" at bounding box center [445, 130] width 187 height 205
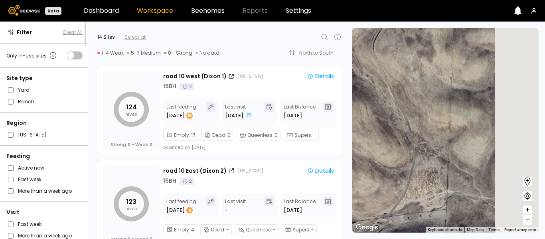
drag, startPoint x: 459, startPoint y: 178, endPoint x: 380, endPoint y: 158, distance: 81.7
click at [380, 158] on div "# 41073 # 41101 # 40039 # 40341 # 40297 # 40718 # 40726 # 40131 # 40113 # 40209…" at bounding box center [445, 130] width 187 height 205
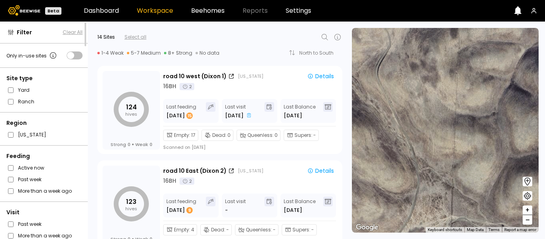
click at [461, 75] on div "# 41073 # 41101 # 40039 # 40341 # 40297 # 40718 # 40726 # 40131 # 40113 # 40209…" at bounding box center [445, 130] width 187 height 205
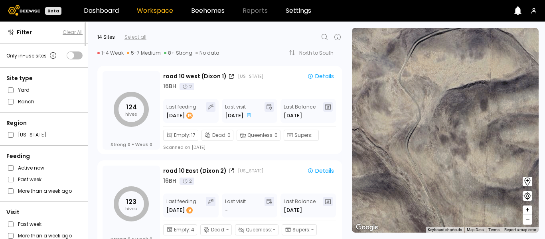
drag, startPoint x: 409, startPoint y: 125, endPoint x: 439, endPoint y: 200, distance: 80.8
click at [439, 200] on div "# 41073 # 41101 # 40039 # 40341 # 40297 # 40718 # 40726 # 40131 # 40113 # 40209…" at bounding box center [445, 130] width 187 height 205
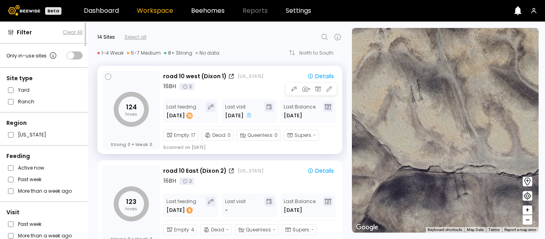
drag, startPoint x: 447, startPoint y: 57, endPoint x: 271, endPoint y: 120, distance: 187.2
click at [271, 120] on div "Filter Clear All Only in-use sites Site type Yard Ranch Region [US_STATE] Feedi…" at bounding box center [272, 131] width 545 height 218
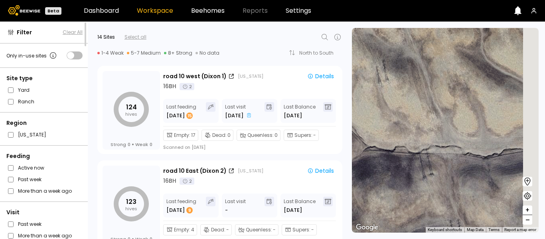
drag, startPoint x: 390, startPoint y: 130, endPoint x: 349, endPoint y: 100, distance: 50.0
click at [354, 106] on div "# 41073 # 41101 # 40039 # 40341 # 40297 # 40718 # 40726 # 40131 # 40113 # 40209…" at bounding box center [445, 130] width 187 height 205
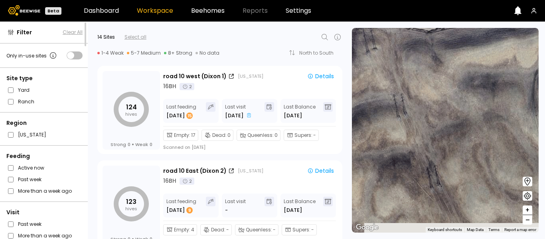
drag, startPoint x: 446, startPoint y: 141, endPoint x: 412, endPoint y: 31, distance: 115.7
click at [412, 31] on div "# 41073 # 41101 # 40039 # 40341 # 40297 # 40718 # 40726 # 40131 # 40113 # 40209…" at bounding box center [445, 130] width 187 height 205
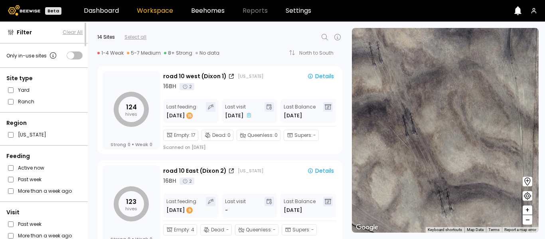
drag, startPoint x: 471, startPoint y: 130, endPoint x: 440, endPoint y: 31, distance: 103.7
click at [440, 31] on div "# 41073 # 41101 # 40039 # 40341 # 40297 # 40718 # 40726 # 40131 # 40113 # 40209…" at bounding box center [445, 130] width 187 height 205
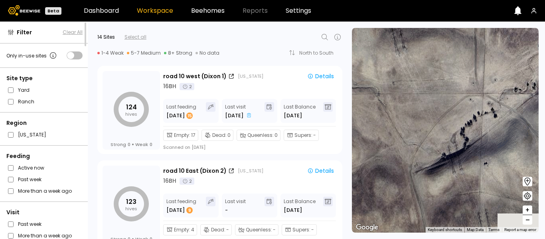
drag, startPoint x: 462, startPoint y: 132, endPoint x: 420, endPoint y: 46, distance: 95.5
click at [420, 46] on div "# 41073 # 41101 # 40039 # 40341 # 40297 # 40718 # 40726 # 40131 # 40113 # 40209…" at bounding box center [445, 130] width 187 height 205
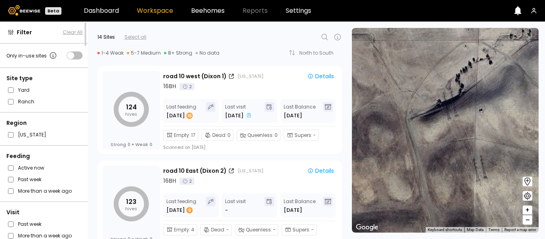
drag, startPoint x: 426, startPoint y: 167, endPoint x: 435, endPoint y: 69, distance: 98.3
click at [435, 69] on div "# 41073 # 41101 # 40039 # 40341 # 40297 # 40718 # 40726 # 40131 # 40113 # 40209…" at bounding box center [445, 130] width 187 height 205
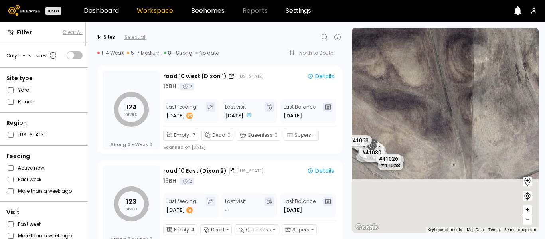
drag, startPoint x: 445, startPoint y: 156, endPoint x: 419, endPoint y: 52, distance: 107.4
click at [419, 52] on div "# 41073 # 41101 # 40039 # 40341 # 40297 # 40718 # 40726 # 40131 # 40113 # 40209…" at bounding box center [445, 130] width 187 height 205
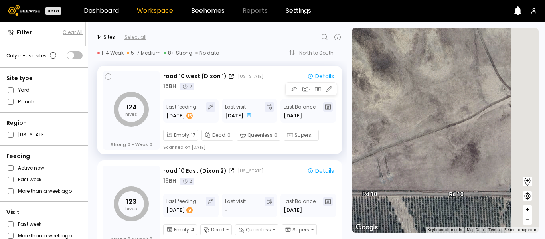
drag, startPoint x: 484, startPoint y: 95, endPoint x: 304, endPoint y: 145, distance: 186.7
click at [304, 145] on div "Filter Clear All Only in-use sites Site type Yard Ranch Region [US_STATE] Feedi…" at bounding box center [272, 131] width 545 height 218
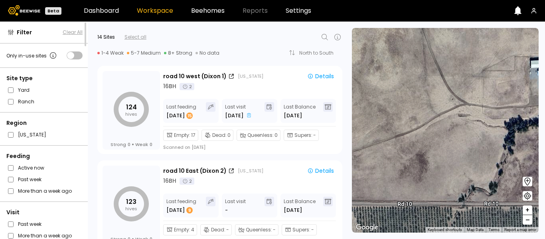
drag, startPoint x: 428, startPoint y: 129, endPoint x: 358, endPoint y: 143, distance: 71.7
click at [358, 143] on div "# 41073 # 41101 # 40039 # 40341 # 40297 # 40718 # 40726 # 40131 # 40113 # 40209…" at bounding box center [445, 130] width 187 height 205
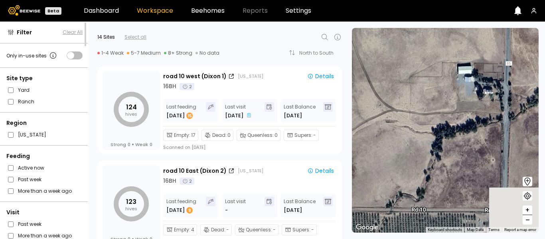
drag, startPoint x: 450, startPoint y: 115, endPoint x: 381, endPoint y: 130, distance: 71.1
click at [381, 130] on div "# 41073 # 41101 # 40039 # 40341 # 40297 # 40718 # 40726 # 40131 # 40113 # 40209…" at bounding box center [445, 130] width 187 height 205
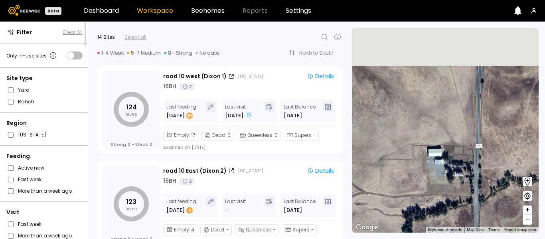
drag, startPoint x: 456, startPoint y: 106, endPoint x: 434, endPoint y: 196, distance: 92.4
click at [434, 196] on div "# 41073 # 41101 # 40039 # 40341 # 40297 # 40718 # 40726 # 40131 # 40113 # 40209…" at bounding box center [445, 130] width 187 height 205
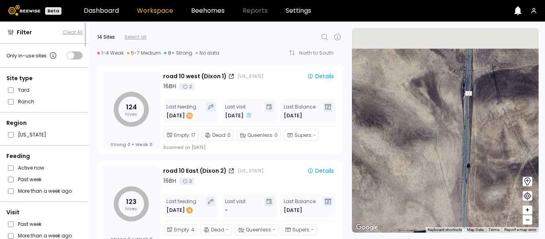
drag, startPoint x: 458, startPoint y: 131, endPoint x: 462, endPoint y: 183, distance: 51.7
click at [462, 183] on div "# 41073 # 41101 # 40039 # 40341 # 40297 # 40718 # 40726 # 40131 # 40113 # 40209…" at bounding box center [445, 130] width 187 height 205
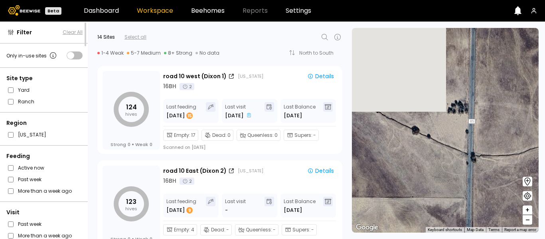
drag, startPoint x: 463, startPoint y: 86, endPoint x: 458, endPoint y: 198, distance: 112.7
click at [458, 198] on div "# 41073 # 41101 # 40039 # 40341 # 40297 # 40718 # 40726 # 40131 # 40113 # 40209…" at bounding box center [445, 130] width 187 height 205
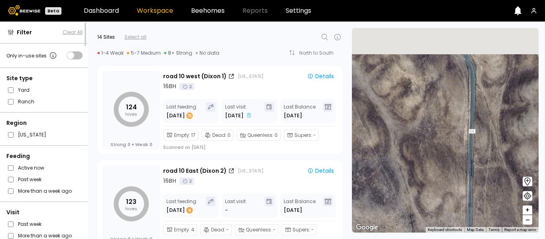
drag, startPoint x: 457, startPoint y: 69, endPoint x: 455, endPoint y: 198, distance: 128.2
click at [455, 198] on div "# 41073 # 41101 # 40039 # 40341 # 40297 # 40718 # 40726 # 40131 # 40113 # 40209…" at bounding box center [445, 130] width 187 height 205
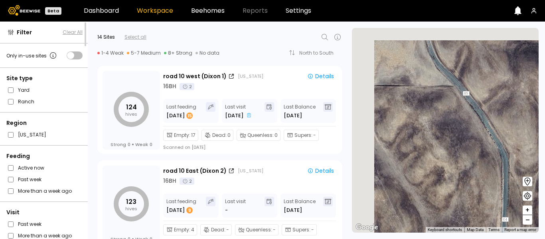
drag, startPoint x: 463, startPoint y: 72, endPoint x: 492, endPoint y: 161, distance: 93.6
click at [502, 167] on div "# 41073 # 41101 # 40039 # 40341 # 40297 # 40718 # 40726 # 40131 # 40113 # 40209…" at bounding box center [445, 130] width 187 height 205
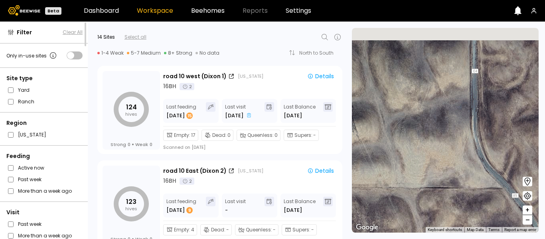
drag, startPoint x: 436, startPoint y: 78, endPoint x: 465, endPoint y: 196, distance: 120.9
click at [465, 196] on div "# 41073 # 41101 # 40039 # 40341 # 40297 # 40718 # 40726 # 40131 # 40113 # 40209…" at bounding box center [445, 130] width 187 height 205
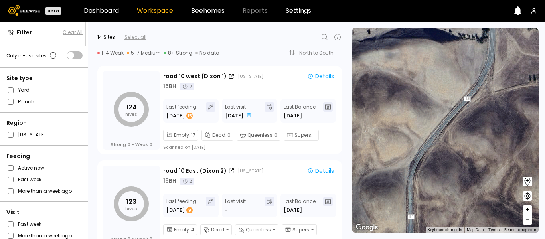
drag, startPoint x: 451, startPoint y: 85, endPoint x: 424, endPoint y: 178, distance: 96.8
click at [424, 178] on div "# 41073 # 41101 # 40039 # 40341 # 40297 # 40718 # 40726 # 40131 # 40113 # 40209…" at bounding box center [445, 130] width 187 height 205
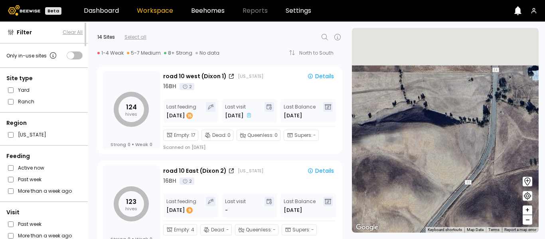
drag, startPoint x: 445, startPoint y: 89, endPoint x: 448, endPoint y: 173, distance: 83.9
click at [448, 173] on div "# 41073 # 41101 # 40039 # 40341 # 40297 # 40718 # 40726 # 40131 # 40113 # 40209…" at bounding box center [445, 130] width 187 height 205
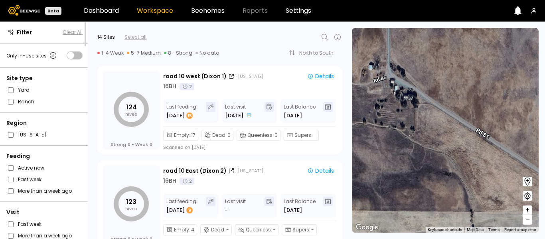
drag, startPoint x: 450, startPoint y: 54, endPoint x: 522, endPoint y: 167, distance: 133.7
click at [522, 167] on div "# 41073 # 41101 # 40039 # 40341 # 40297 # 40718 # 40726 # 40131 # 40113 # 40209…" at bounding box center [445, 130] width 187 height 205
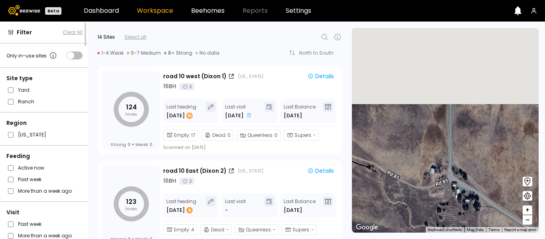
drag
click at [488, 219] on div "# 41073 # 41101 # 40039 # 40341 # 40297 # 40718 # 40726 # 40131 # 40113 # 40209…" at bounding box center [445, 130] width 187 height 205
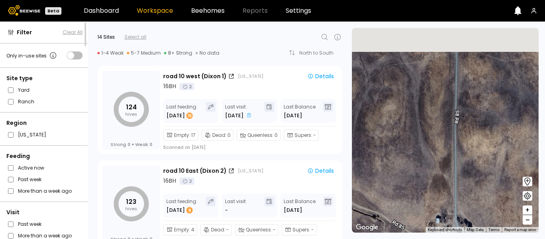
drag, startPoint x: 454, startPoint y: 144, endPoint x: 447, endPoint y: 240, distance: 96.1
click at [447, 239] on html "Beta Dashboard Workspace Beehomes Reports Settings Filter Clear All Only in-use…" at bounding box center [272, 119] width 545 height 239
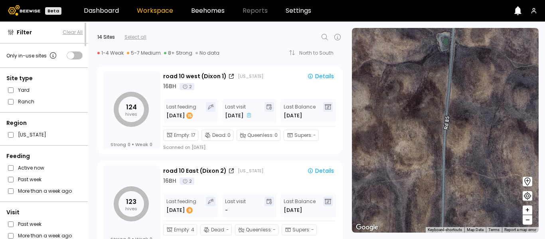
click at [448, 186] on div "# 41073 # 41101 # 40039 # 40341 # 40297 # 40718 # 40726 # 40131 # 40113 # 40209…" at bounding box center [445, 130] width 187 height 205
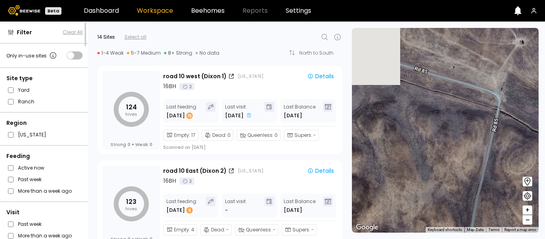
drag, startPoint x: 486, startPoint y: 93, endPoint x: 530, endPoint y: 204, distance: 119.1
click at [530, 204] on section "← Move left → Move right ↑ Move up ↓ Move down + Zoom in - Zoom out Home Jump l…" at bounding box center [448, 131] width 193 height 218
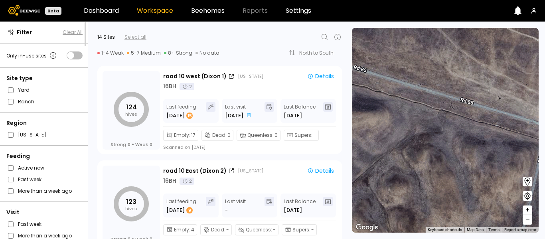
drag, startPoint x: 464, startPoint y: 161, endPoint x: 530, endPoint y: 217, distance: 87.5
click at [530, 217] on section "← Move left → Move right ↑ Move up ↓ Move down + Zoom in - Zoom out Home Jump l…" at bounding box center [448, 131] width 193 height 218
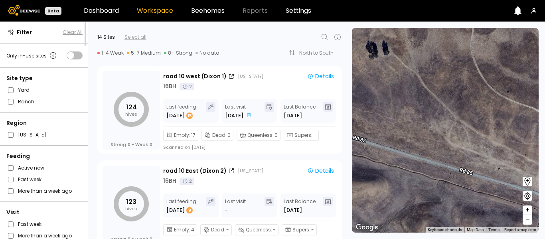
click at [401, 153] on div "# 41073 # 41101 # 40039 # 40341 # 40297 # 40718 # 40726 # 40131 # 40113 # 40209…" at bounding box center [445, 130] width 187 height 205
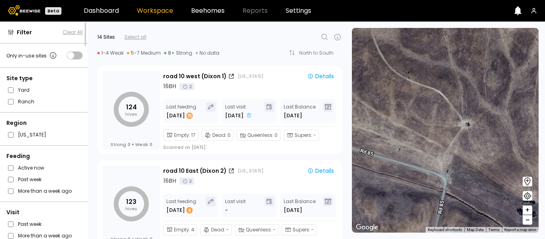
click at [458, 138] on div "# 41073 # 41101 # 40039 # 40341 # 40297 # 40718 # 40726 # 40131 # 40113 # 40209…" at bounding box center [445, 130] width 187 height 205
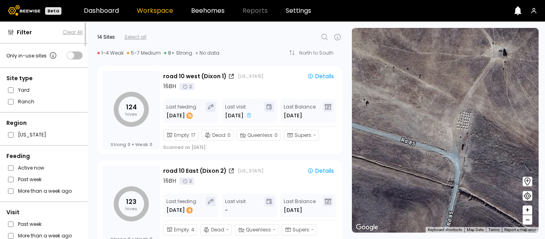
drag, startPoint x: 413, startPoint y: 186, endPoint x: 478, endPoint y: 69, distance: 134.4
click at [478, 69] on div "# 41073 # 41101 # 40039 # 40341 # 40297 # 40718 # 40726 # 40131 # 40113 # 40209…" at bounding box center [445, 130] width 187 height 205
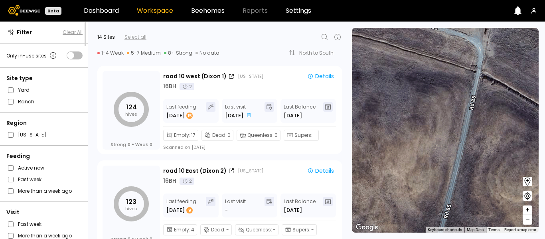
drag, startPoint x: 484, startPoint y: 51, endPoint x: 385, endPoint y: 142, distance: 134.8
click at [385, 142] on div "# 41073 # 41101 # 40039 # 40341 # 40297 # 40718 # 40726 # 40131 # 40113 # 40209…" at bounding box center [445, 130] width 187 height 205
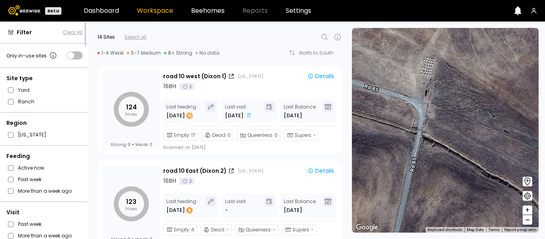
click at [441, 57] on div "# 41073 # 41101 # 40039 # 40341 # 40297 # 40718 # 40726 # 40131 # 40113 # 40209…" at bounding box center [445, 130] width 187 height 205
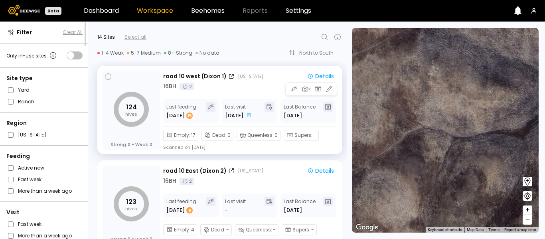
click at [269, 78] on div "road 10 west ([GEOGRAPHIC_DATA] 1) [US_STATE]" at bounding box center [231, 76] width 136 height 8
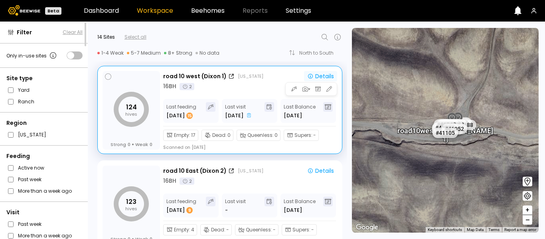
click at [315, 72] on button "Details" at bounding box center [320, 76] width 33 height 10
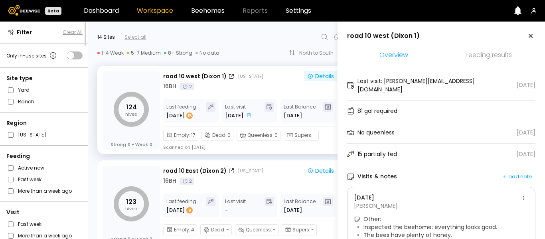
click at [477, 53] on li "Feeding results" at bounding box center [488, 55] width 93 height 17
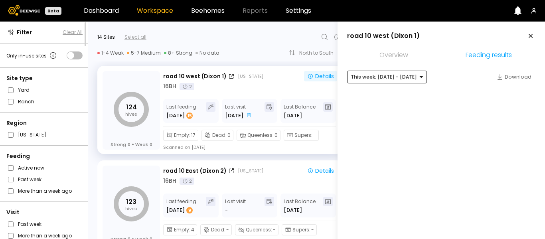
drag, startPoint x: 396, startPoint y: 83, endPoint x: 401, endPoint y: 77, distance: 8.3
click at [401, 77] on div "This week: [DATE] - [DATE] Download" at bounding box center [441, 92] width 188 height 42
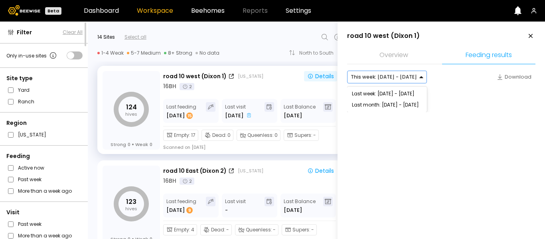
click at [401, 77] on div at bounding box center [384, 76] width 66 height 7
click at [381, 94] on div "Last week: [DATE] - [DATE]" at bounding box center [387, 93] width 80 height 11
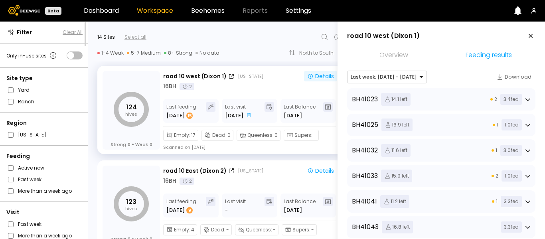
click at [481, 58] on li "Feeding results" at bounding box center [488, 55] width 93 height 17
drag, startPoint x: 481, startPoint y: 58, endPoint x: 515, endPoint y: 75, distance: 38.2
click at [515, 75] on div "Download" at bounding box center [514, 77] width 35 height 8
